Goal: Task Accomplishment & Management: Manage account settings

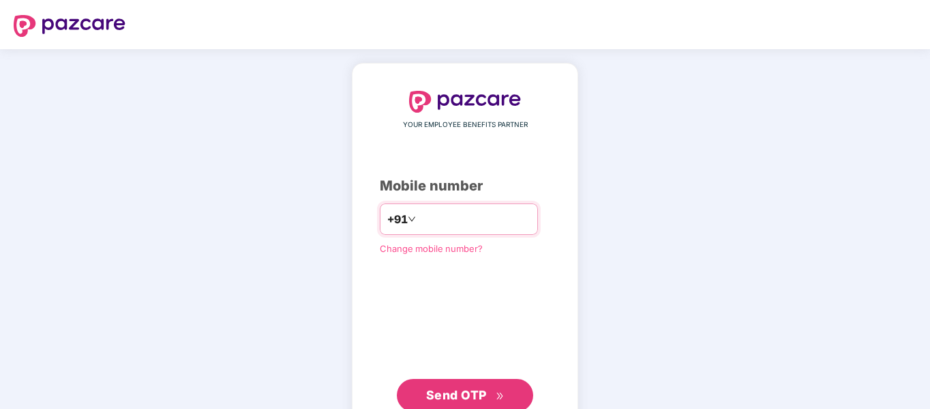
type input "**********"
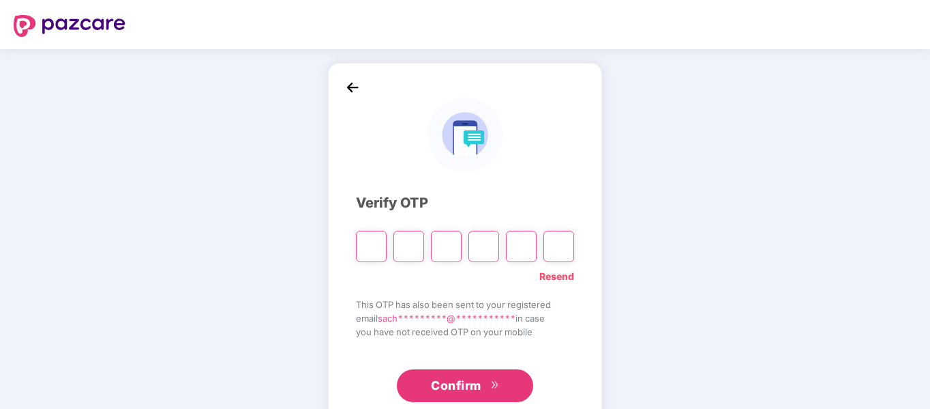
type input "*"
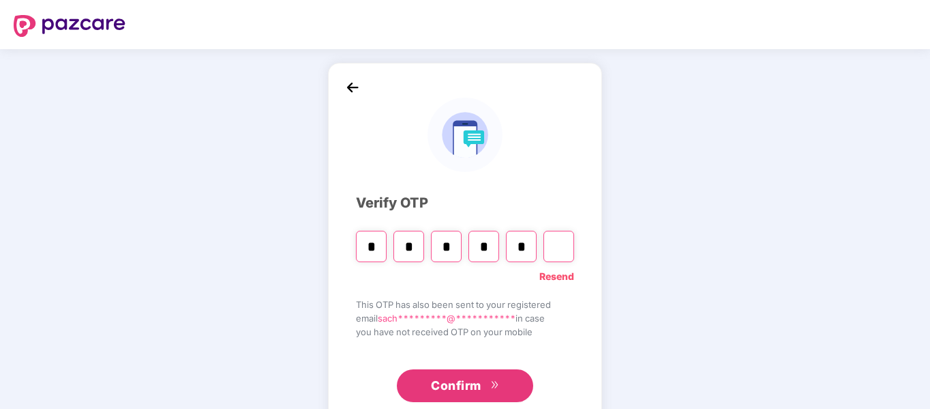
type input "*"
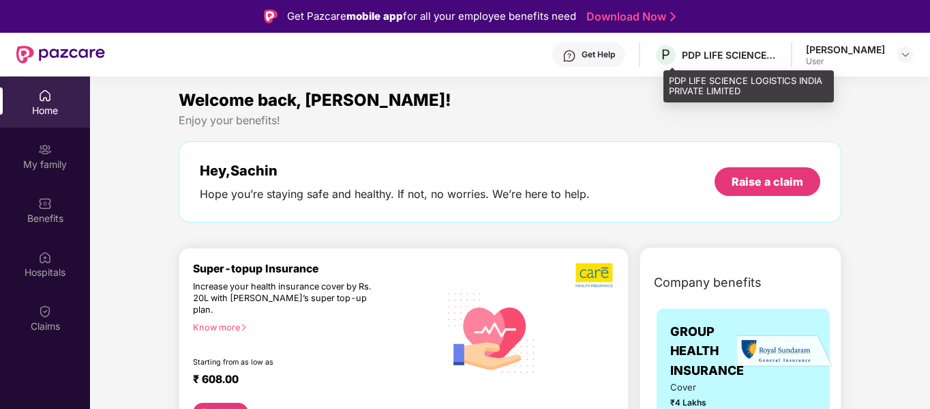
click at [724, 52] on div "PDP LIFE SCIENCE LOGISTICS INDIA PRIVATE LIMITED" at bounding box center [729, 54] width 95 height 13
click at [729, 61] on div "PDP LIFE SCIENCE LOGISTICS INDIA PRIVATE LIMITED" at bounding box center [729, 54] width 95 height 13
click at [670, 53] on span "P" at bounding box center [666, 54] width 9 height 16
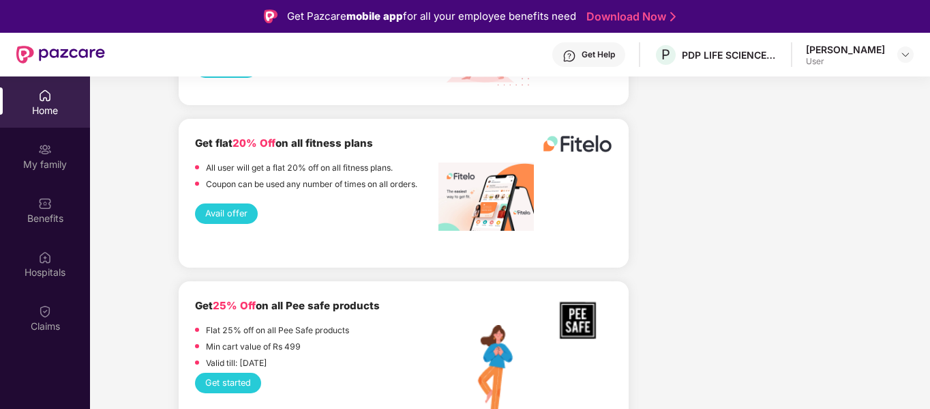
scroll to position [2455, 0]
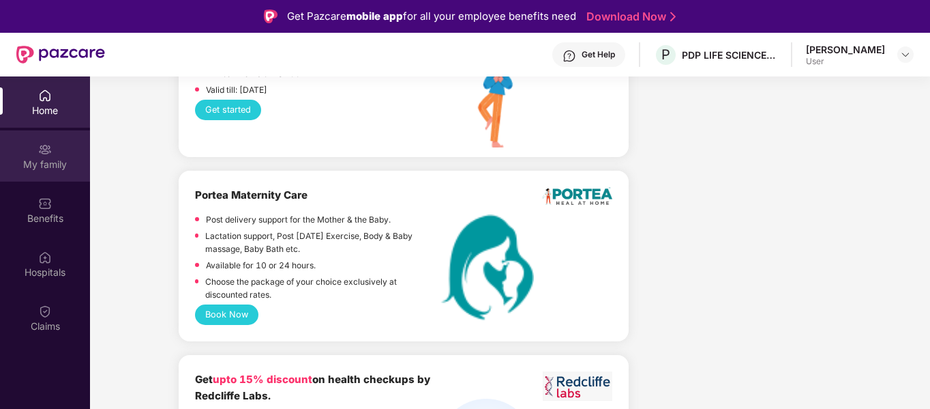
click at [51, 151] on img at bounding box center [45, 150] width 14 height 14
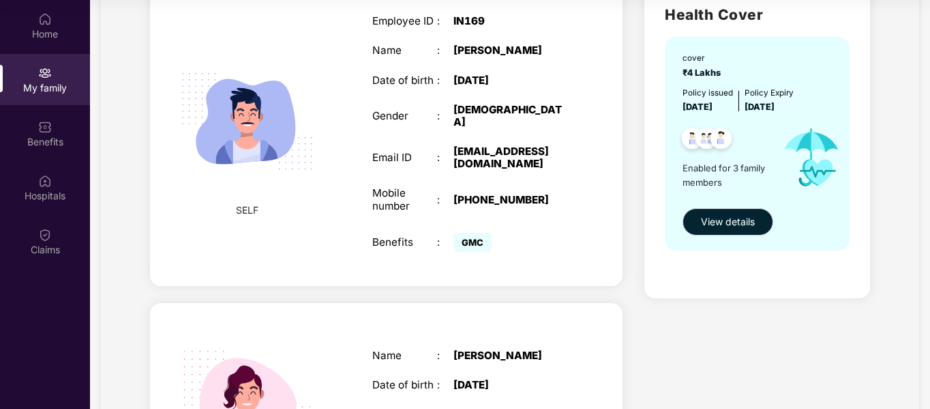
scroll to position [96, 0]
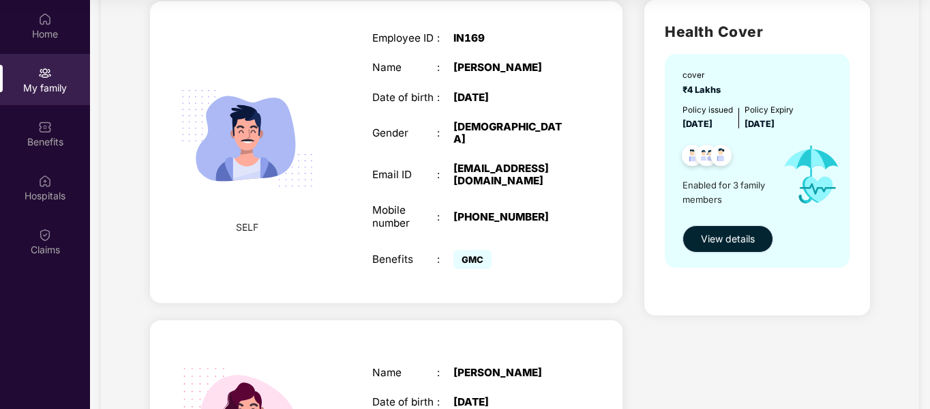
click at [741, 239] on span "View details" at bounding box center [728, 238] width 54 height 15
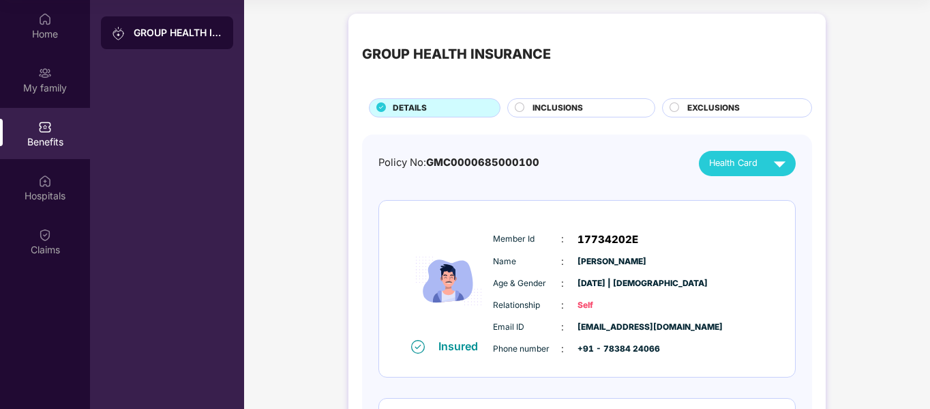
click at [38, 125] on div "Benefits" at bounding box center [45, 133] width 90 height 51
click at [53, 78] on div "My family" at bounding box center [45, 79] width 90 height 51
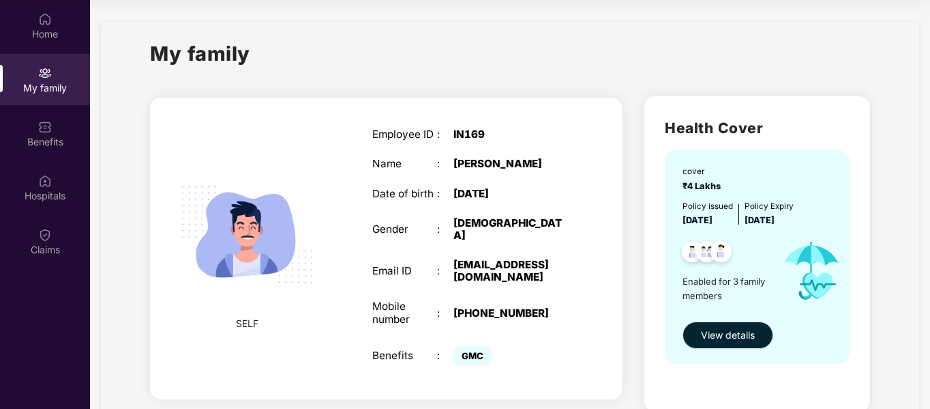
click at [751, 331] on span "View details" at bounding box center [728, 334] width 54 height 15
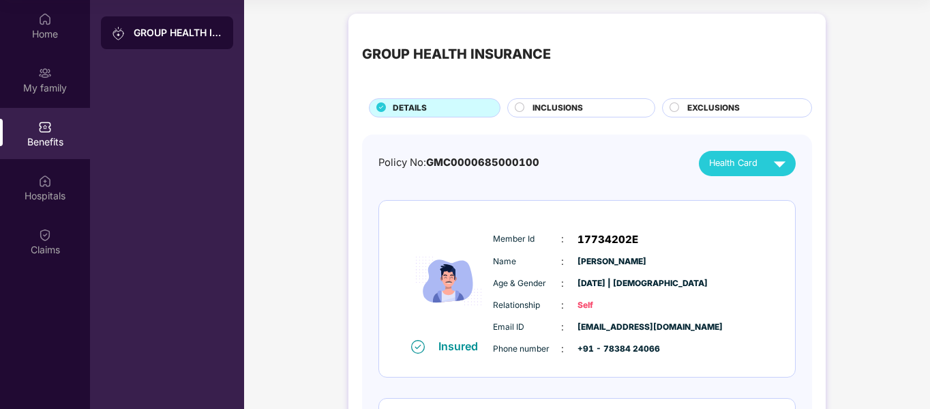
click at [571, 108] on span "INCLUSIONS" at bounding box center [558, 108] width 50 height 13
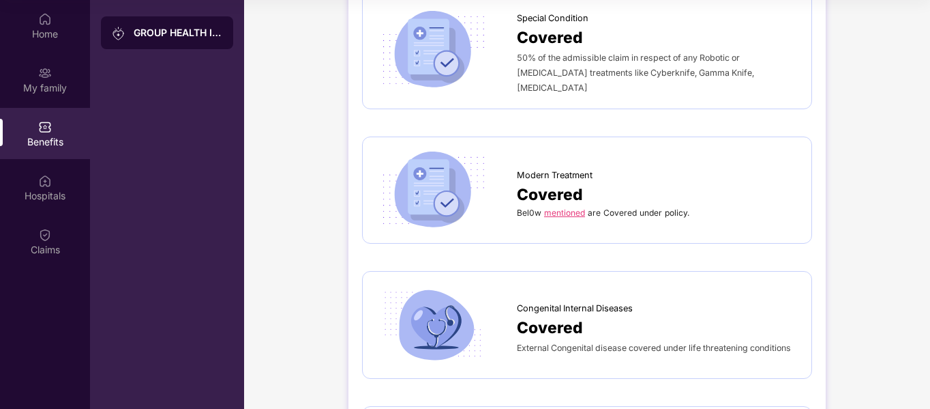
scroll to position [2103, 0]
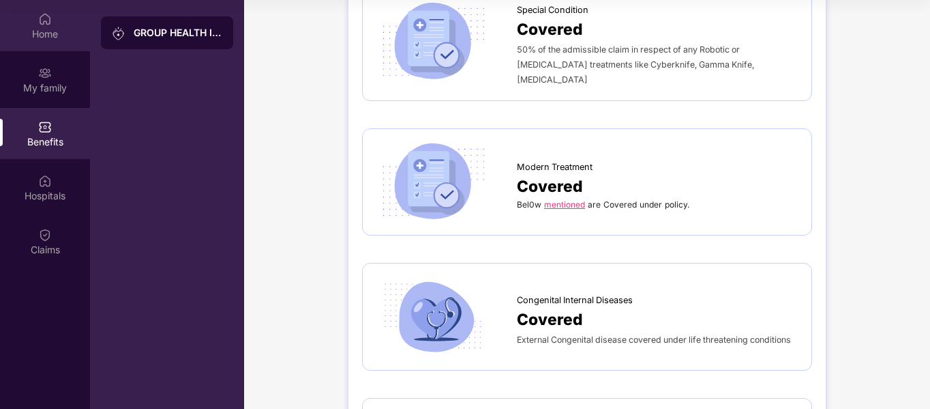
click at [42, 32] on div "Home" at bounding box center [45, 34] width 90 height 14
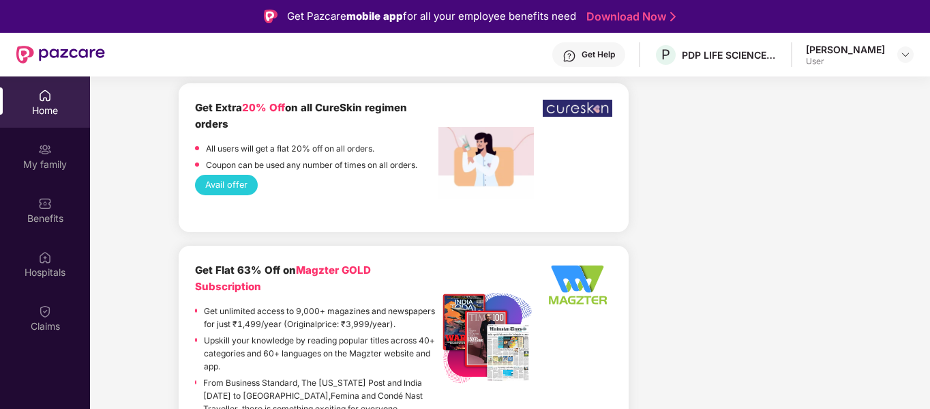
scroll to position [3683, 0]
